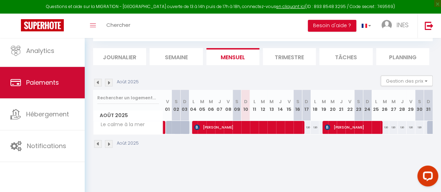
scroll to position [52, 0]
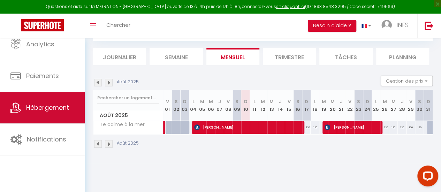
click at [40, 98] on link "Hébergement" at bounding box center [42, 107] width 85 height 31
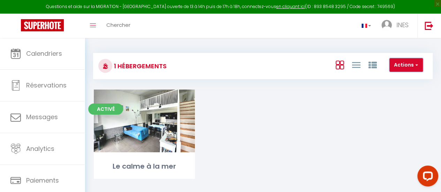
click at [416, 66] on span "button" at bounding box center [416, 64] width 4 height 7
click at [316, 142] on div "Activé Editer Le calme à la mer" at bounding box center [263, 143] width 356 height 107
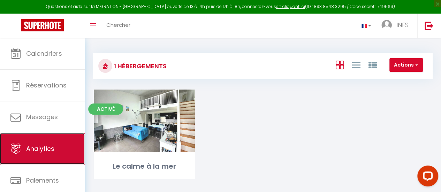
click at [40, 148] on span "Analytics" at bounding box center [40, 148] width 28 height 9
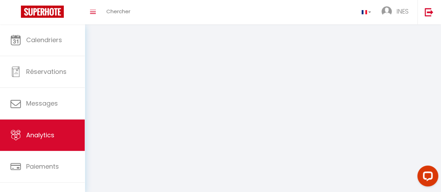
select select "2025"
select select "8"
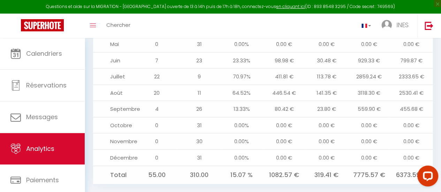
scroll to position [800, 0]
